Goal: Task Accomplishment & Management: Manage account settings

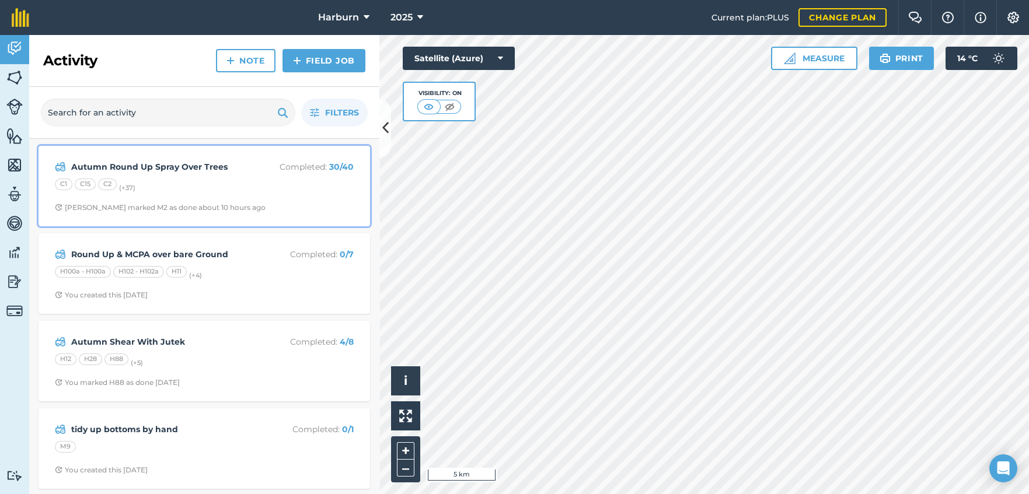
click at [169, 211] on div "[PERSON_NAME] marked M2 as done about 10 hours ago" at bounding box center [160, 207] width 211 height 9
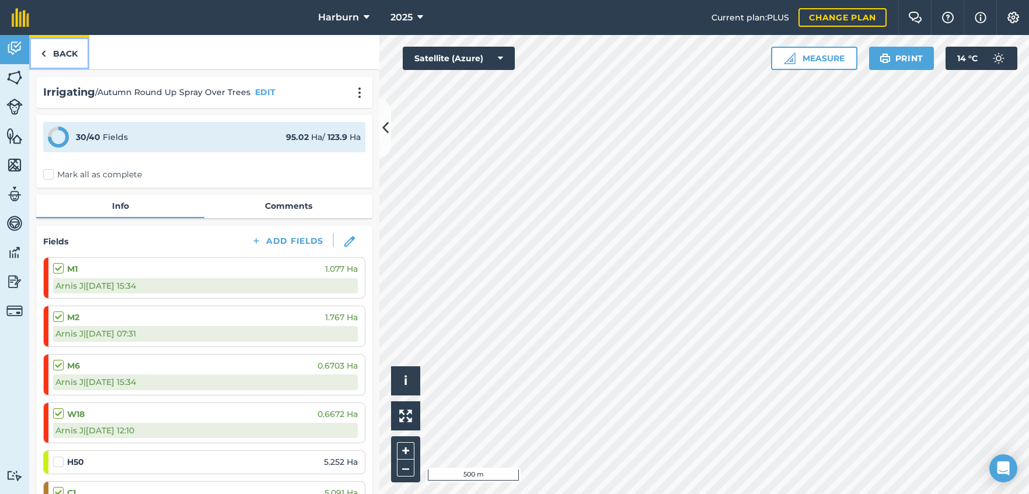
click at [43, 54] on img at bounding box center [43, 54] width 5 height 14
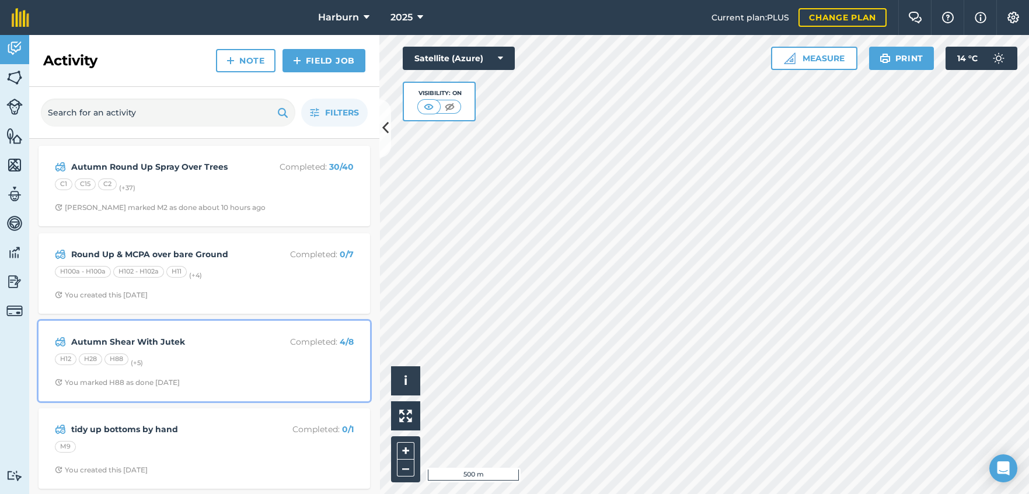
click at [78, 356] on div "H12 H28 H88 (+ 5 )" at bounding box center [204, 361] width 299 height 15
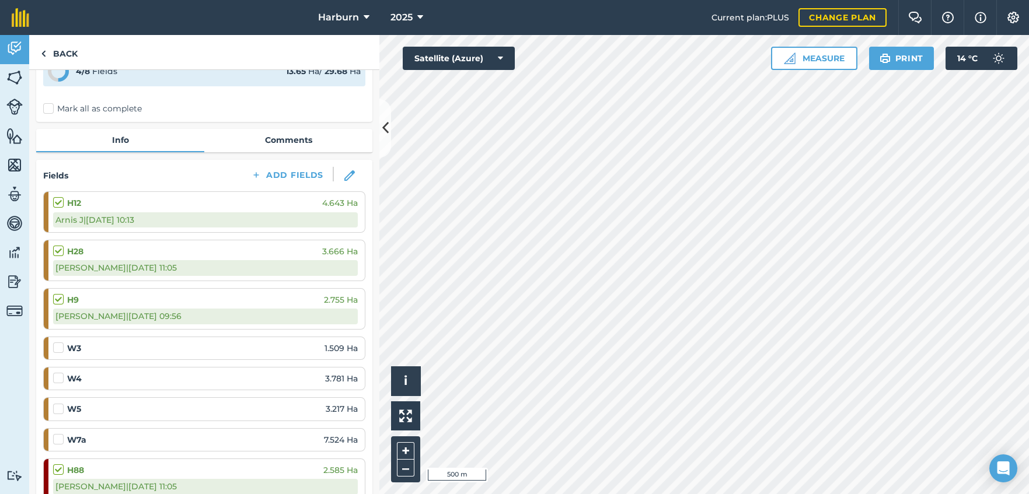
scroll to position [65, 0]
click at [44, 54] on img at bounding box center [43, 54] width 5 height 14
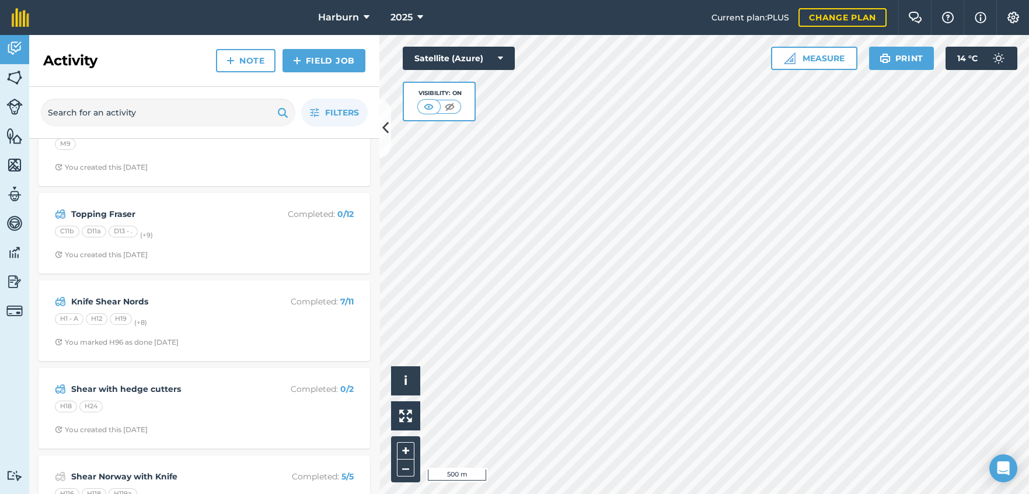
scroll to position [324, 0]
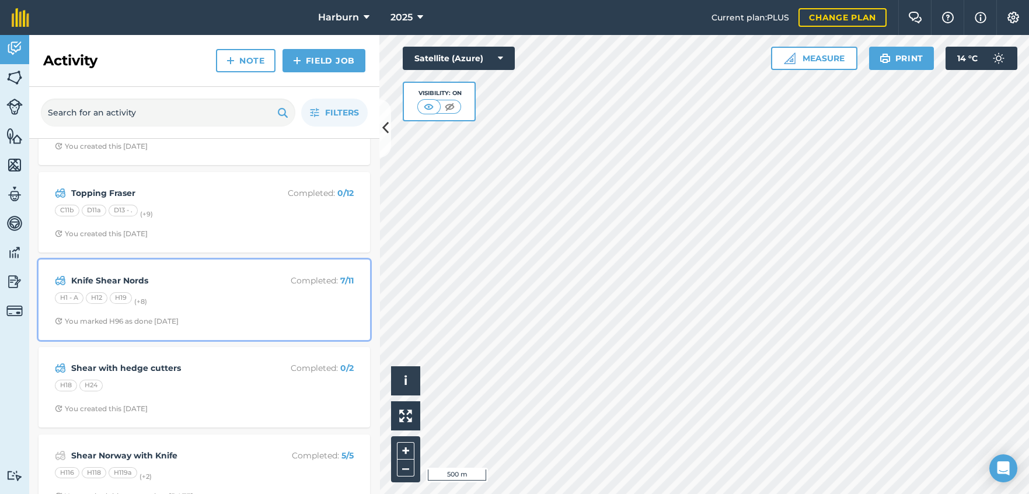
click at [78, 279] on strong "Knife Shear Nords" at bounding box center [163, 280] width 185 height 13
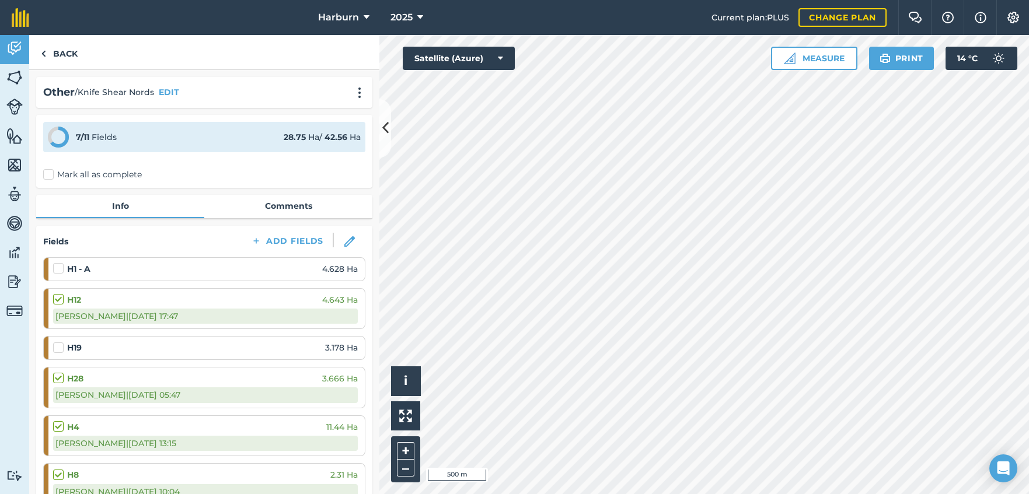
click at [60, 263] on label at bounding box center [60, 263] width 14 height 0
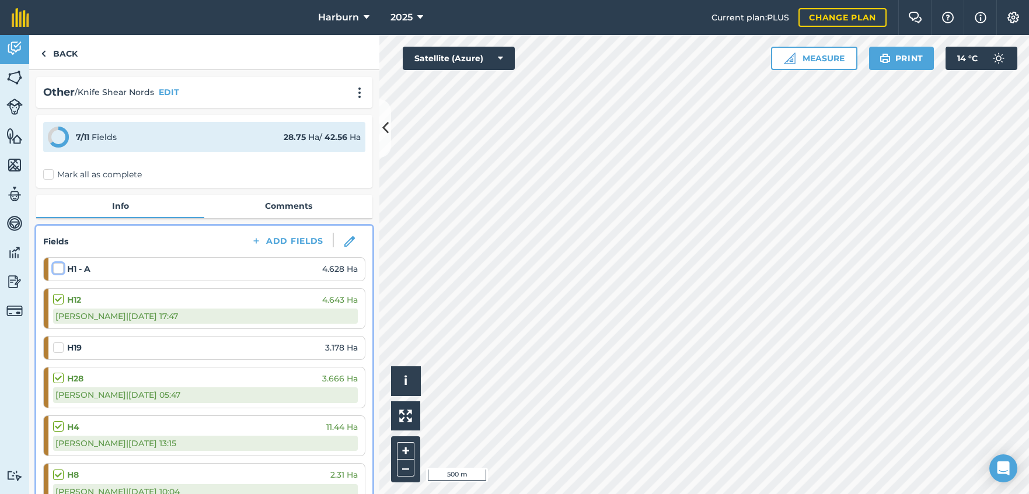
click at [60, 269] on input "checkbox" at bounding box center [57, 267] width 8 height 8
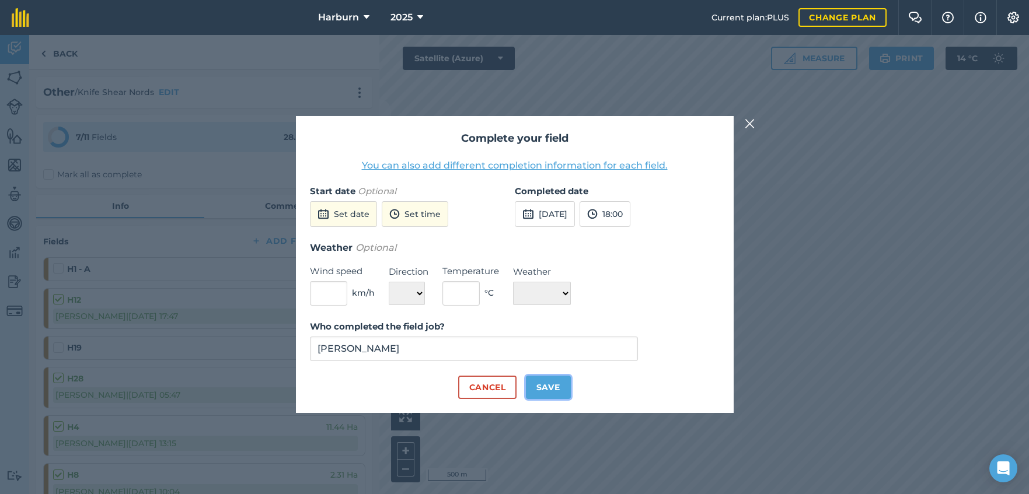
click at [553, 391] on button "Save" at bounding box center [548, 387] width 45 height 23
checkbox input "true"
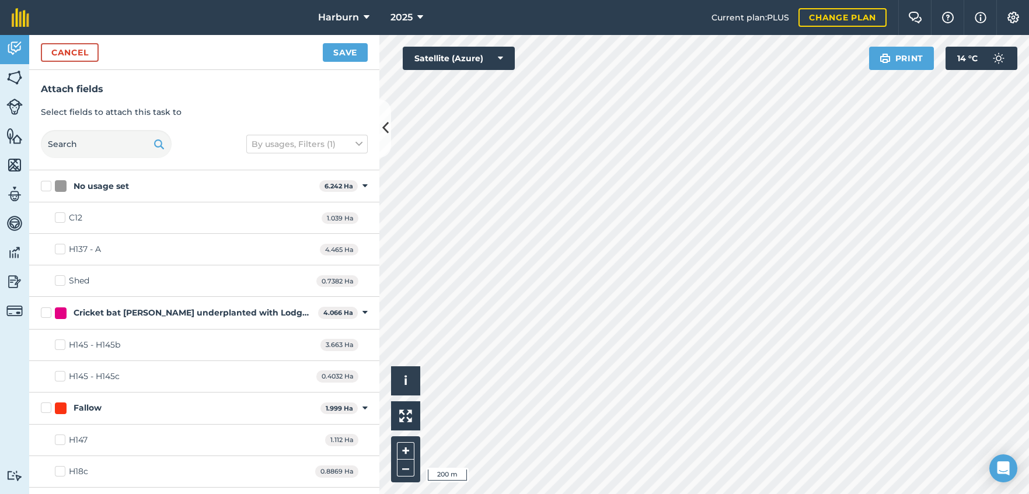
checkbox input "true"
click at [326, 55] on button "Save" at bounding box center [345, 52] width 45 height 19
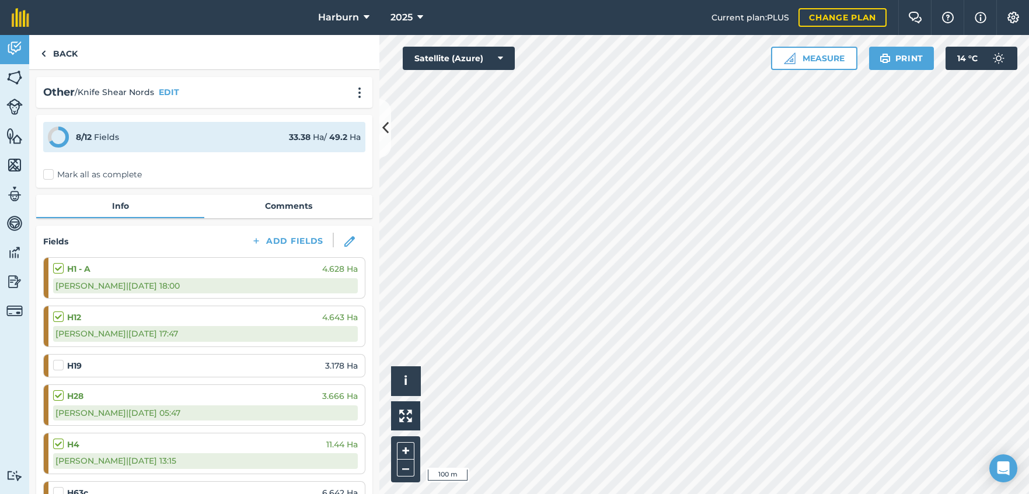
click at [58, 369] on div at bounding box center [60, 365] width 14 height 12
click at [58, 359] on label at bounding box center [60, 359] width 14 height 0
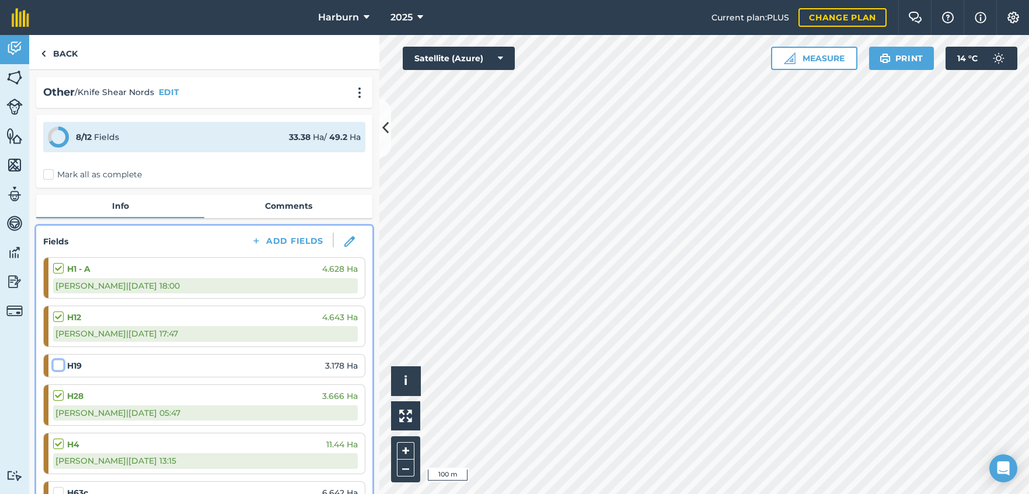
click at [58, 367] on input "checkbox" at bounding box center [57, 363] width 8 height 8
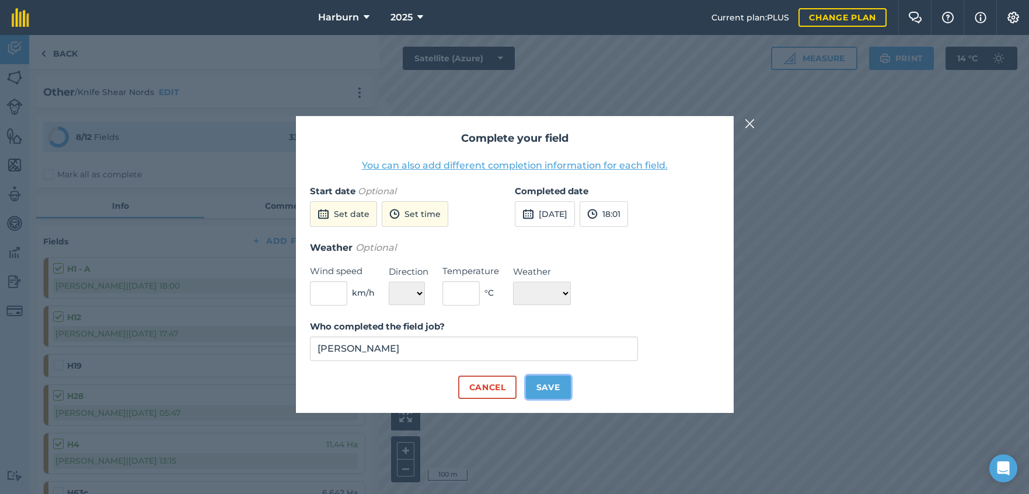
click at [537, 386] on button "Save" at bounding box center [548, 387] width 45 height 23
checkbox input "true"
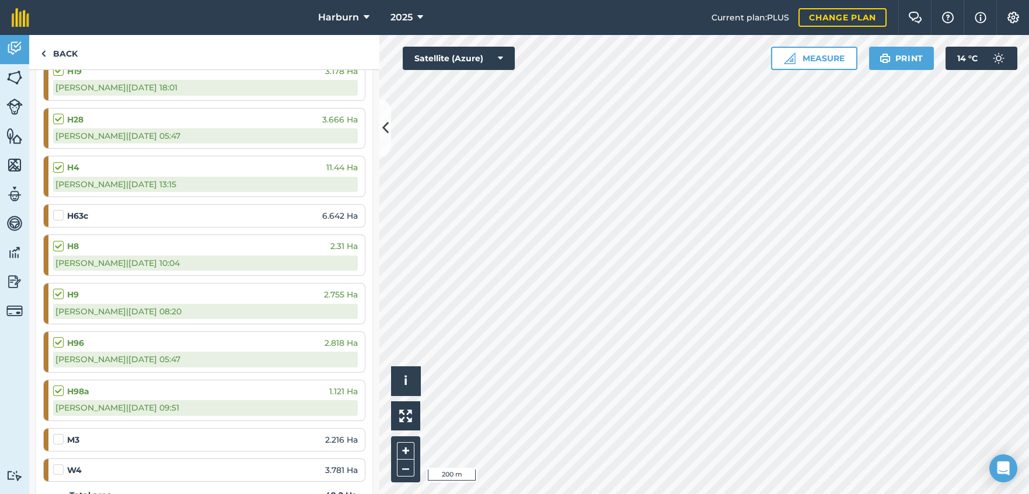
scroll to position [324, 0]
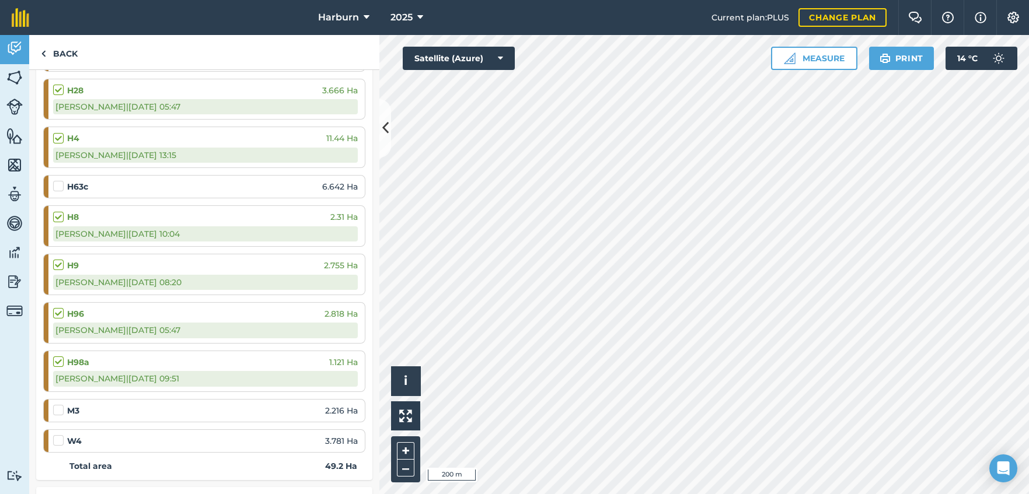
click at [62, 404] on label at bounding box center [60, 404] width 14 height 0
click at [61, 405] on input "checkbox" at bounding box center [57, 408] width 8 height 8
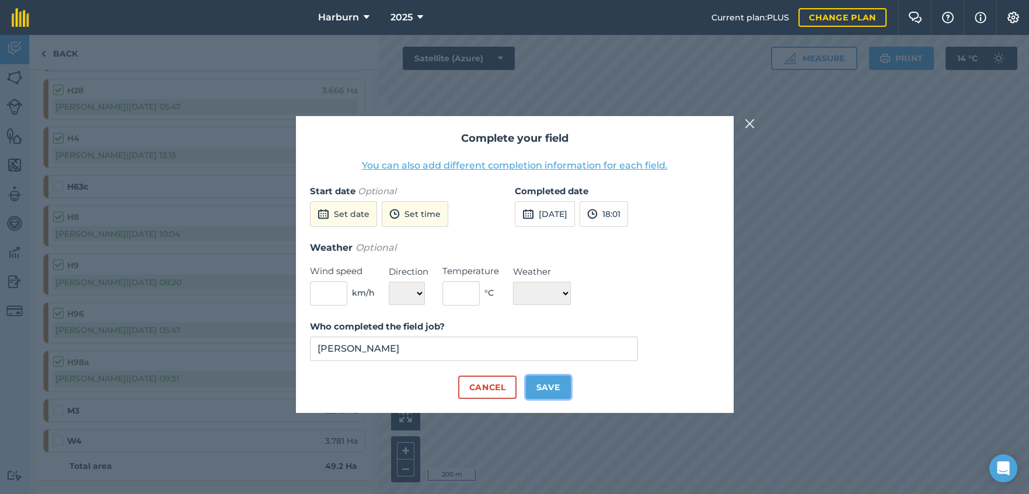
click at [559, 383] on button "Save" at bounding box center [548, 387] width 45 height 23
checkbox input "true"
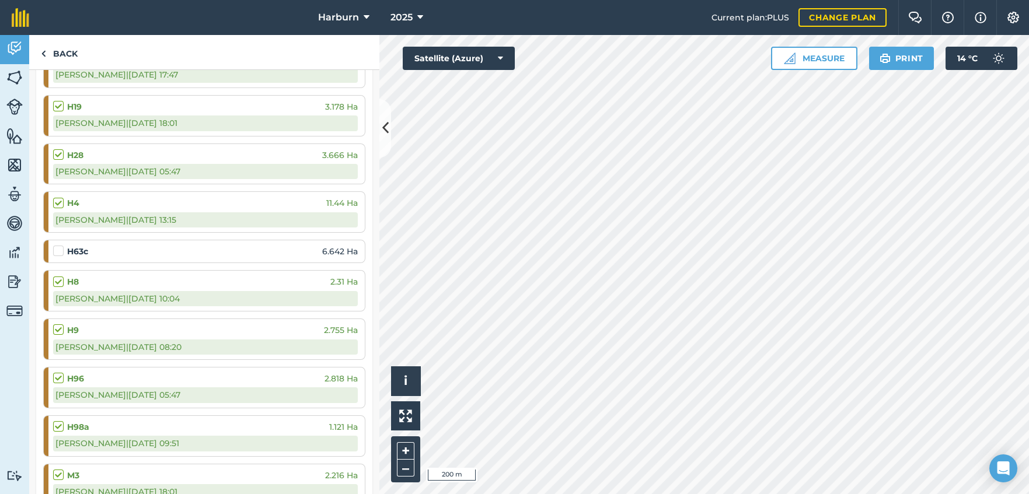
scroll to position [65, 0]
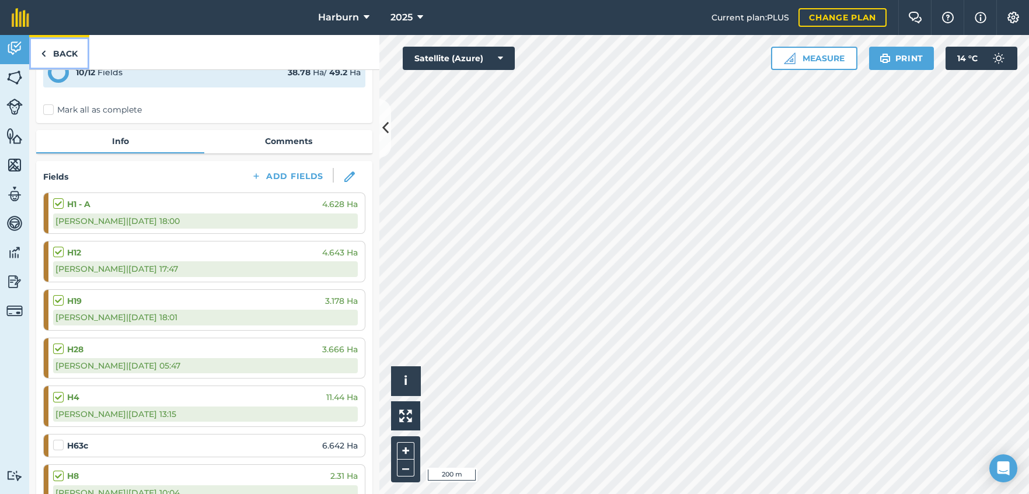
click at [44, 54] on img at bounding box center [43, 54] width 5 height 14
